Goal: Share content: Share content

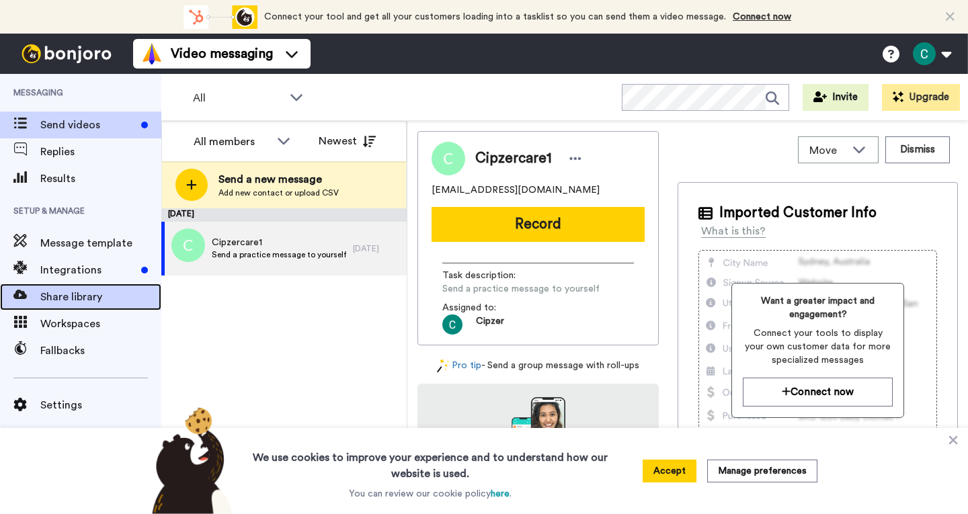
click at [60, 288] on div "Share library" at bounding box center [80, 297] width 161 height 27
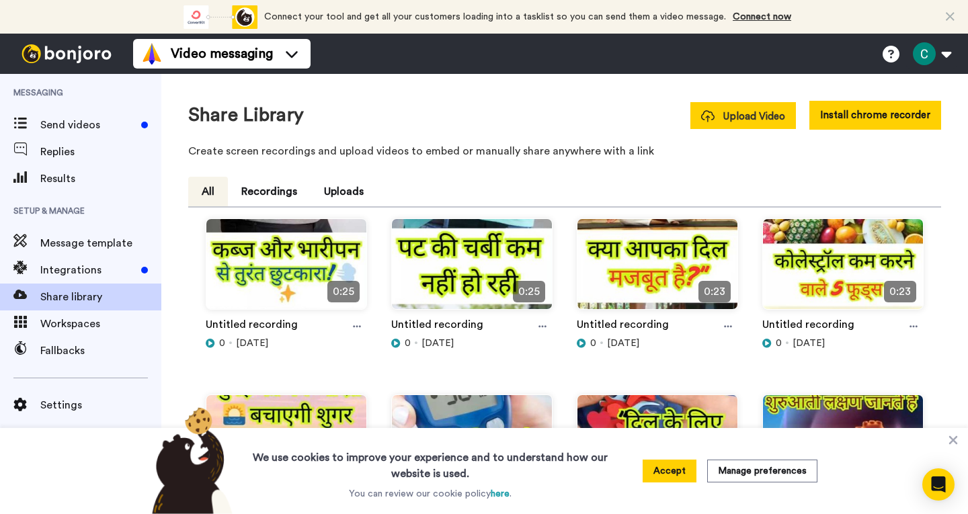
click at [750, 121] on span "Upload Video" at bounding box center [743, 117] width 84 height 14
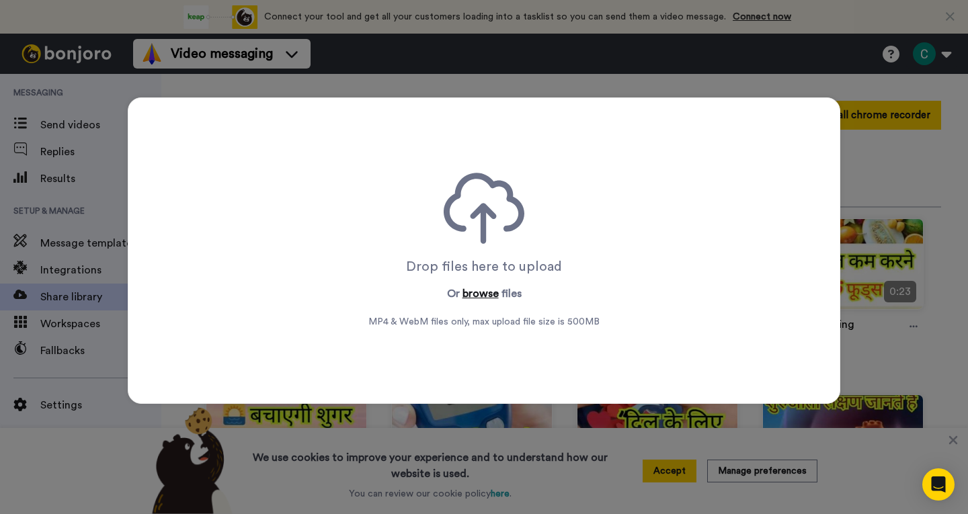
click at [479, 290] on button "browse" at bounding box center [481, 294] width 36 height 16
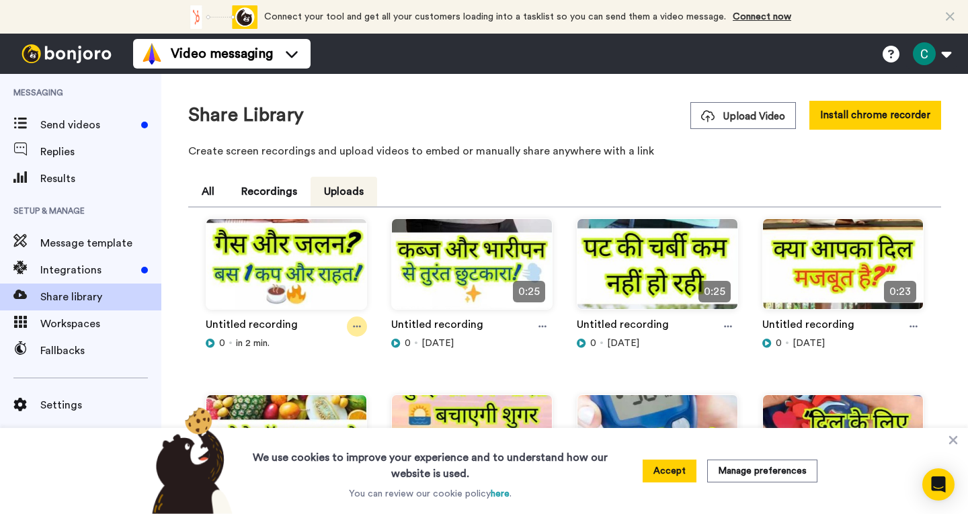
click at [354, 326] on icon at bounding box center [357, 326] width 8 height 9
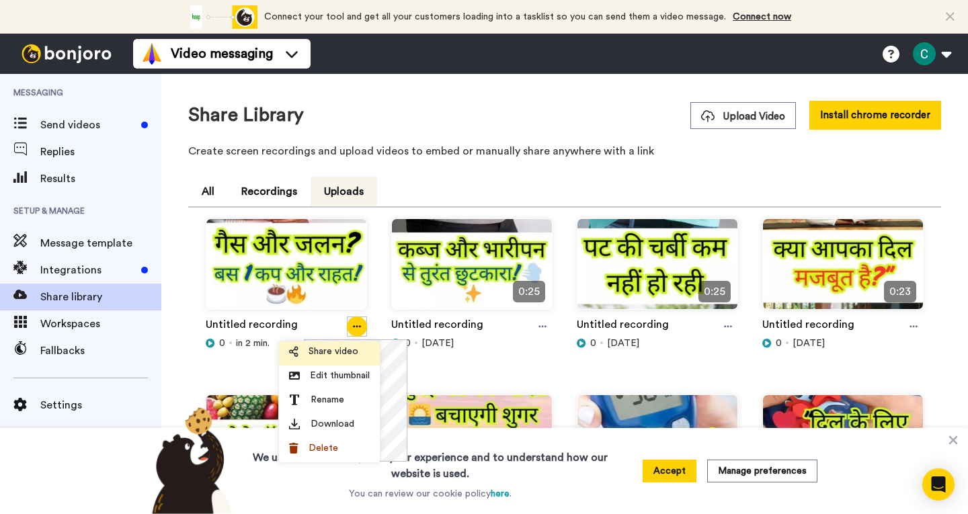
click at [339, 348] on span "Share video" at bounding box center [334, 351] width 50 height 13
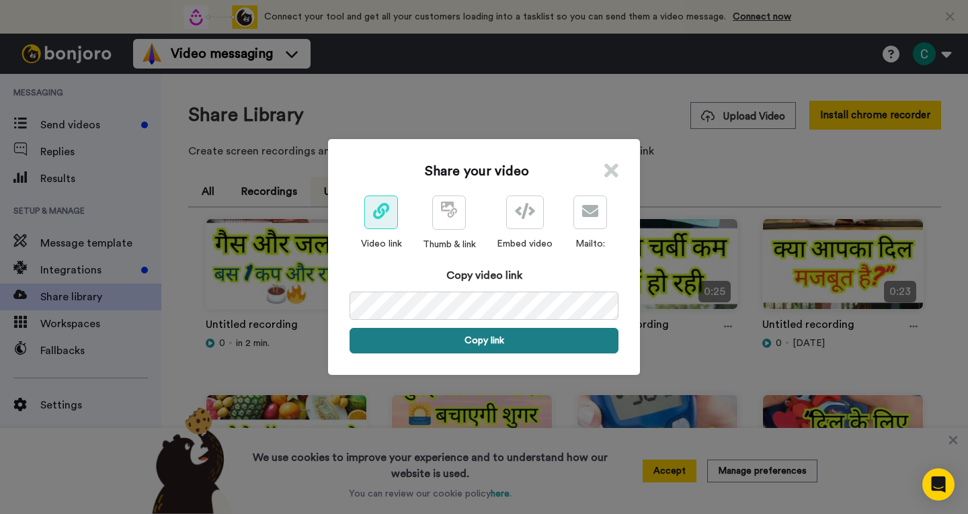
click at [485, 335] on button "Copy link" at bounding box center [484, 341] width 269 height 26
